Goal: Check status: Check status

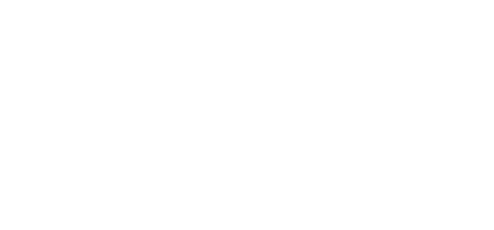
click at [430, 109] on body at bounding box center [247, 115] width 494 height 230
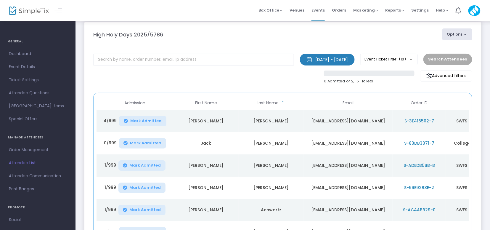
scroll to position [2, 0]
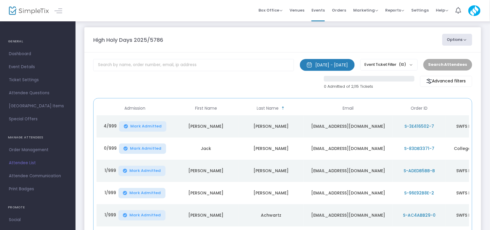
click at [451, 44] on button "Options" at bounding box center [457, 40] width 30 height 12
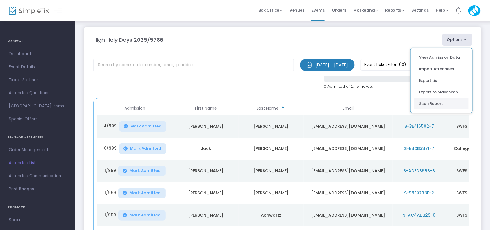
click at [422, 104] on li "Scan Report" at bounding box center [441, 104] width 54 height 12
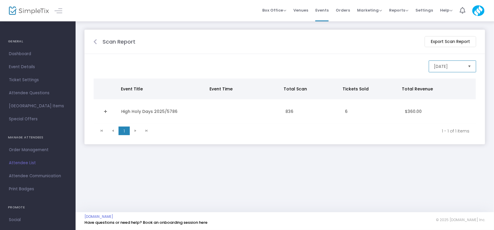
click at [447, 70] on span "[DATE]" at bounding box center [448, 66] width 34 height 11
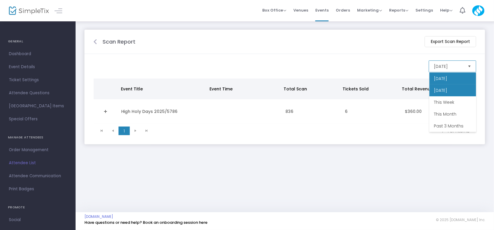
click at [441, 87] on li "[DATE]" at bounding box center [452, 90] width 47 height 12
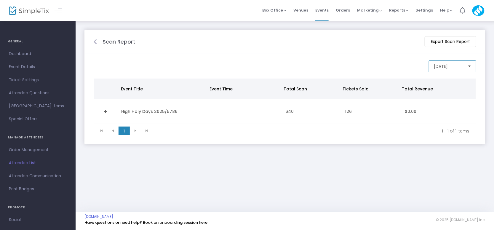
click at [446, 70] on span "[DATE]" at bounding box center [448, 66] width 34 height 11
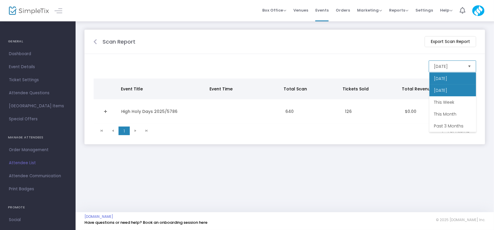
click at [441, 77] on span "[DATE]" at bounding box center [440, 78] width 13 height 6
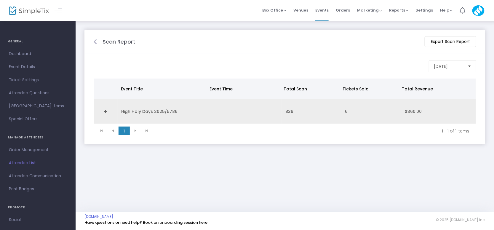
click at [299, 113] on td "836" at bounding box center [312, 111] width 60 height 25
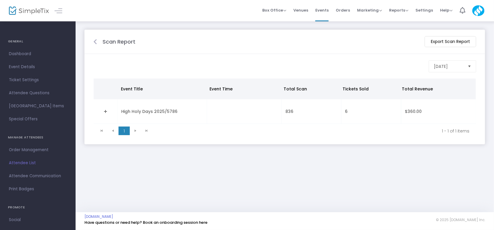
click at [105, 114] on link "Expand Details" at bounding box center [105, 111] width 17 height 9
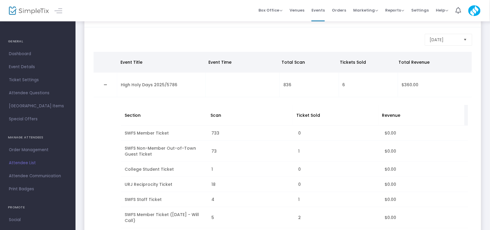
scroll to position [28, 0]
